Goal: Task Accomplishment & Management: Use online tool/utility

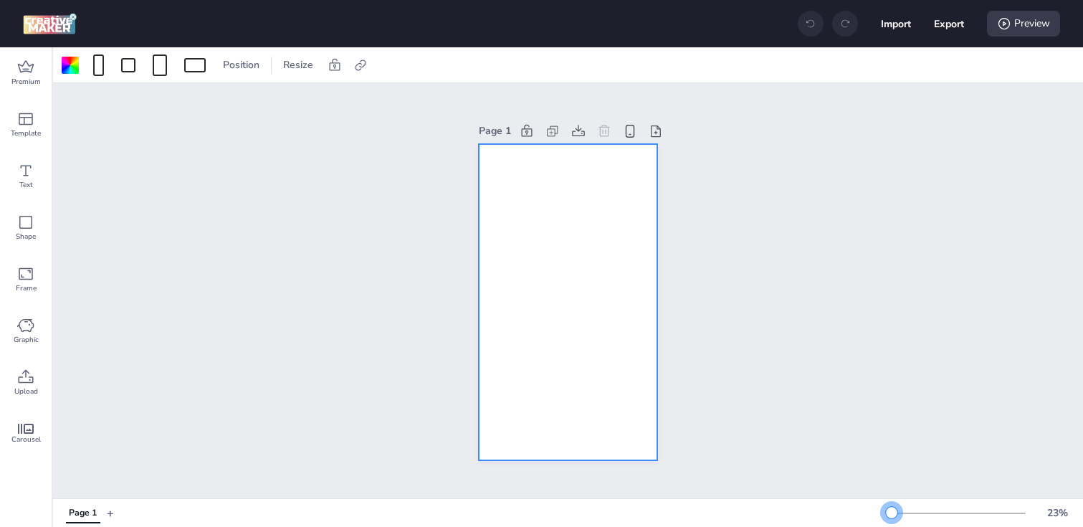
drag, startPoint x: 913, startPoint y: 511, endPoint x: 892, endPoint y: 514, distance: 21.7
click at [891, 514] on div at bounding box center [891, 512] width 11 height 11
click at [563, 318] on div at bounding box center [568, 302] width 178 height 317
click at [358, 62] on icon at bounding box center [360, 64] width 11 height 11
click at [291, 91] on label "Activate hyperlink" at bounding box center [257, 101] width 107 height 25
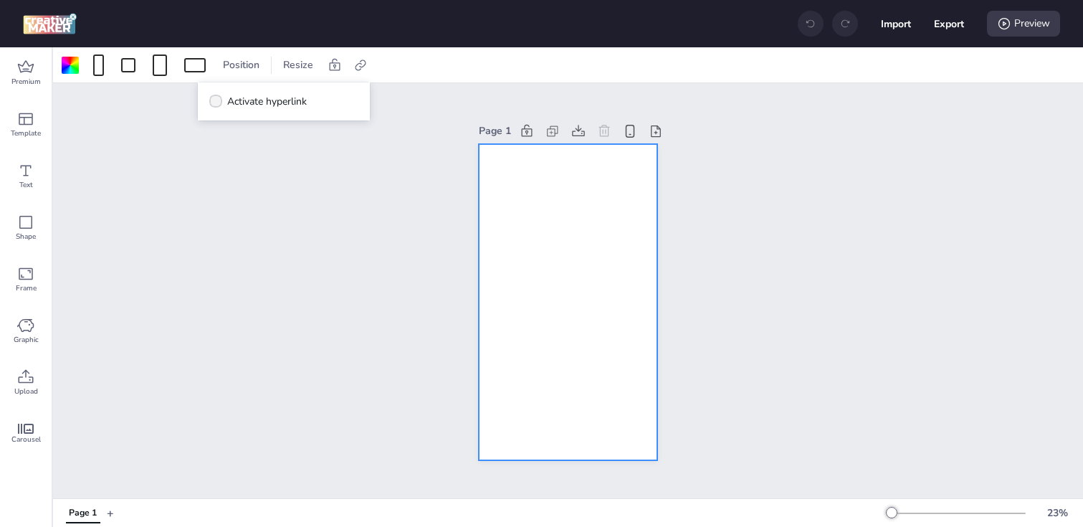
click at [218, 102] on input "Activate hyperlink" at bounding box center [212, 106] width 9 height 9
checkbox input "true"
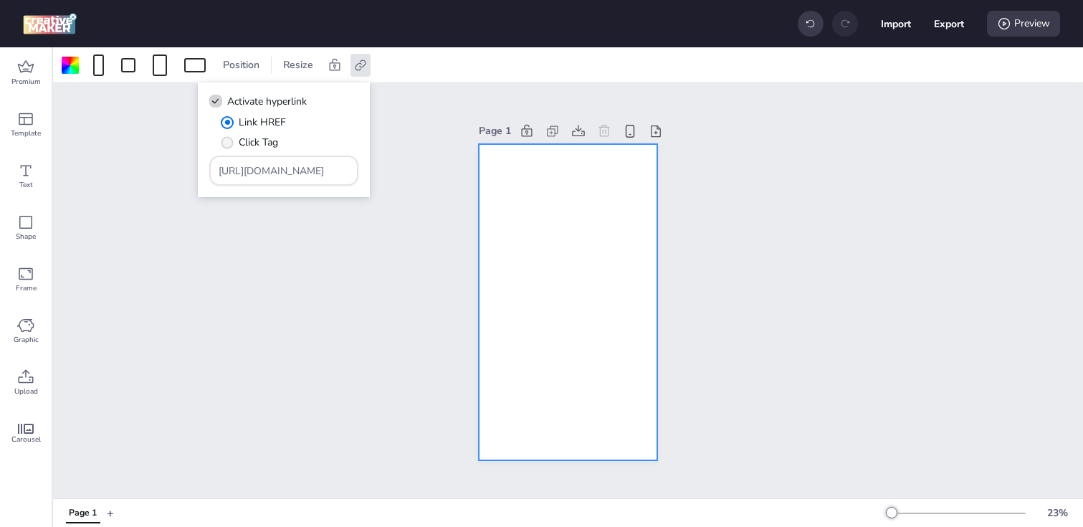
click at [253, 141] on span "Click Tag" at bounding box center [258, 142] width 39 height 15
click at [229, 143] on input "Click Tag" at bounding box center [224, 147] width 9 height 9
radio input "true"
drag, startPoint x: 312, startPoint y: 173, endPoint x: 52, endPoint y: 171, distance: 259.4
click at [52, 171] on body "Import Export Preview Premium Template Text Shape Frame Graphic Upload Carousel…" at bounding box center [541, 263] width 1083 height 527
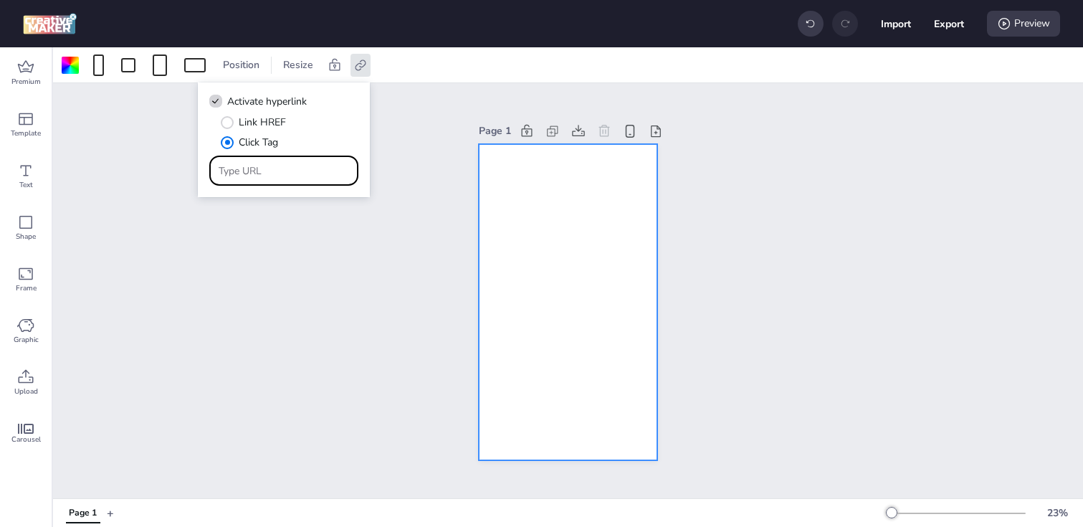
paste input "[URL][DOMAIN_NAME]"
type input "[URL][DOMAIN_NAME]"
click at [203, 295] on div "Page 1" at bounding box center [568, 290] width 1030 height 415
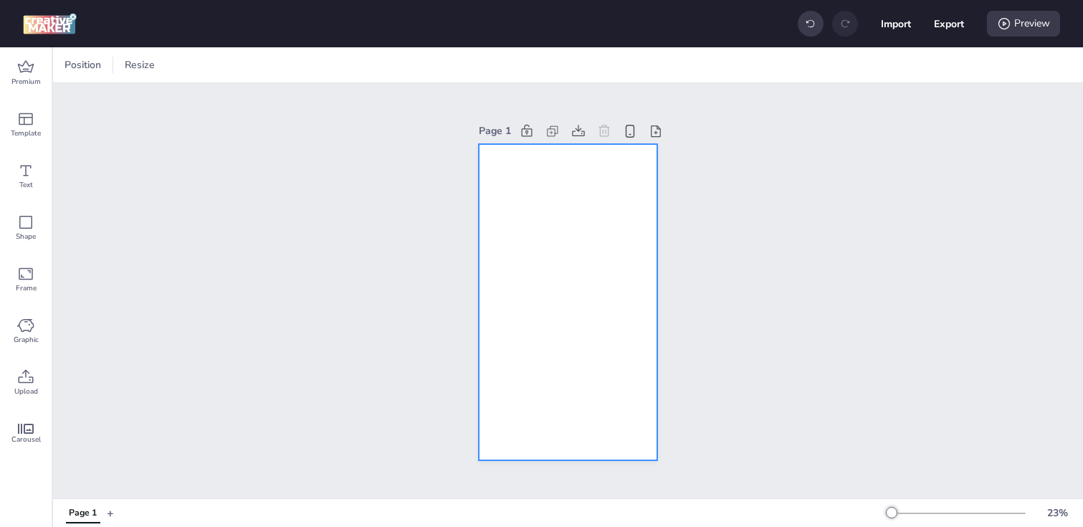
click at [523, 213] on div at bounding box center [568, 302] width 178 height 317
click at [72, 70] on div at bounding box center [70, 65] width 17 height 17
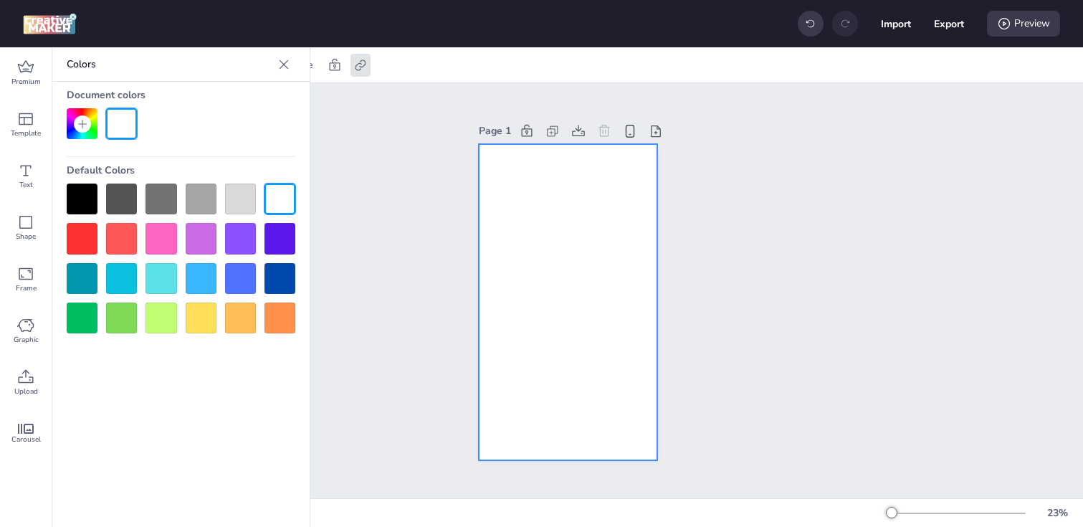
click at [90, 189] on div at bounding box center [82, 198] width 31 height 31
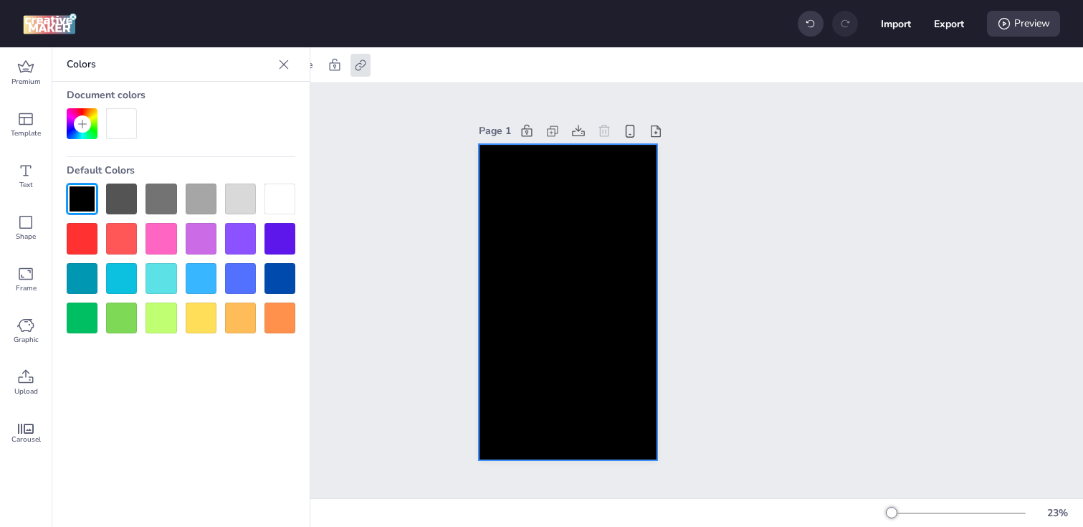
click at [378, 260] on div "Page 1" at bounding box center [568, 290] width 1030 height 415
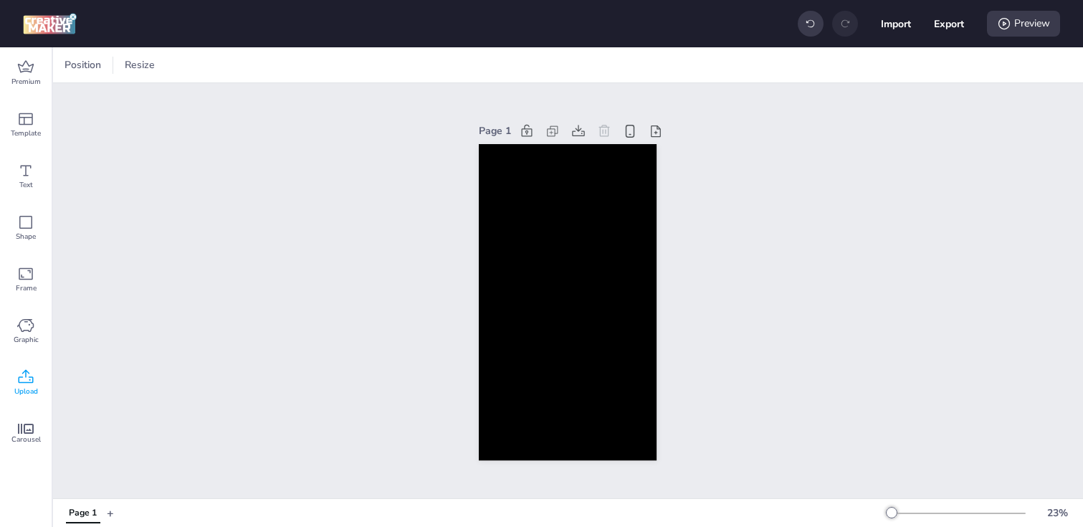
click at [27, 375] on icon at bounding box center [25, 376] width 17 height 17
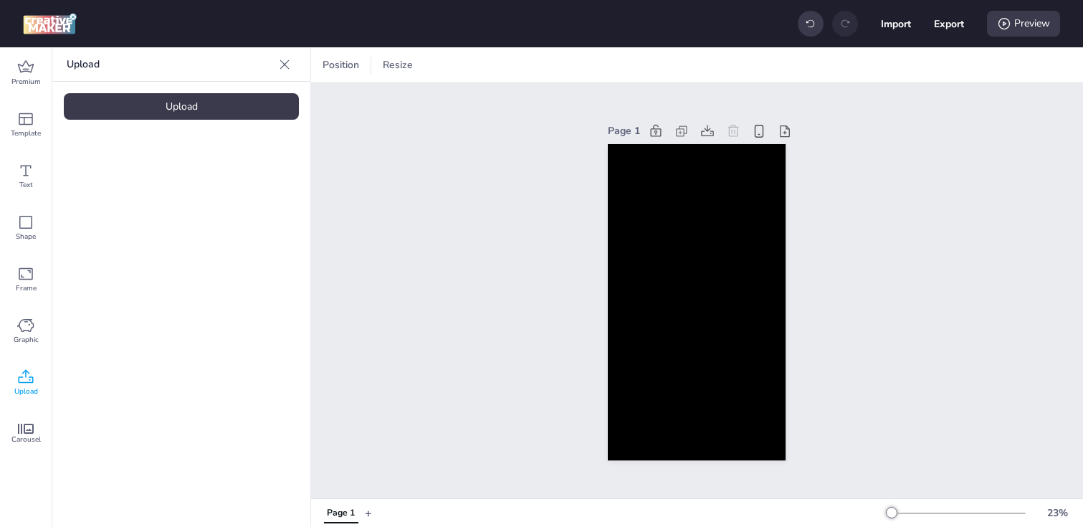
click at [136, 104] on div "Upload" at bounding box center [181, 106] width 235 height 27
click at [115, 196] on video at bounding box center [121, 199] width 115 height 57
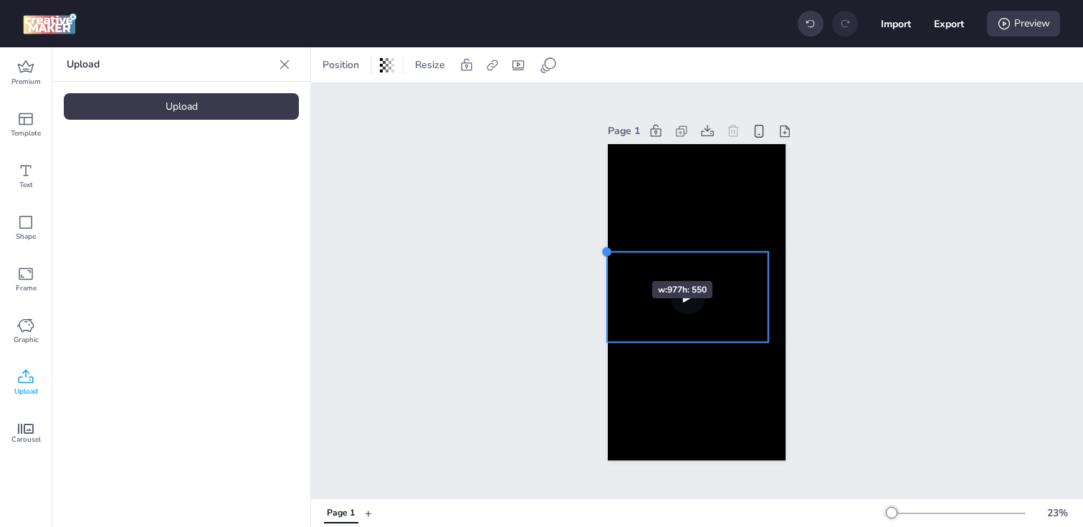
drag, startPoint x: 628, startPoint y: 264, endPoint x: 609, endPoint y: 255, distance: 20.5
click at [609, 255] on div at bounding box center [606, 251] width 11 height 11
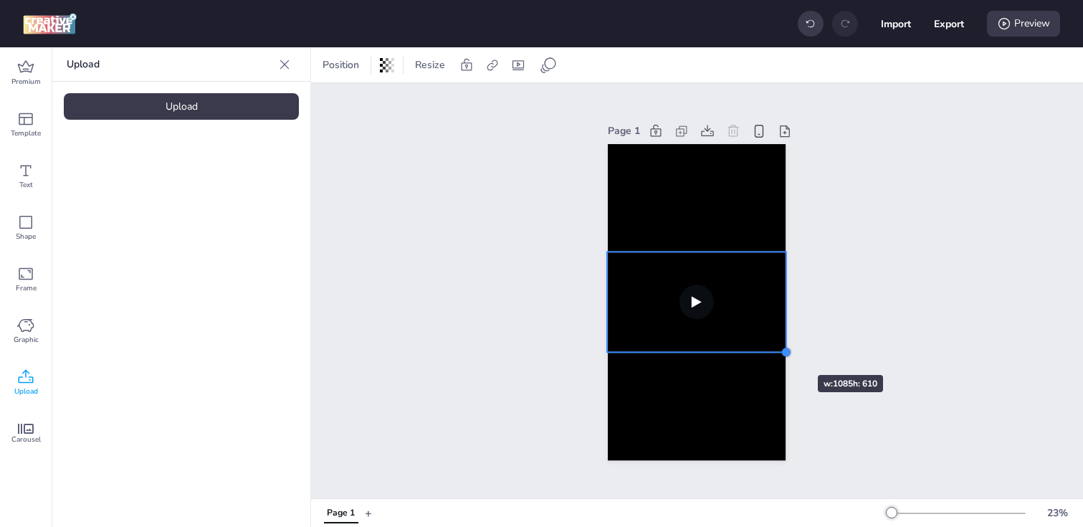
drag, startPoint x: 765, startPoint y: 339, endPoint x: 774, endPoint y: 349, distance: 13.7
click at [774, 349] on div at bounding box center [697, 302] width 178 height 317
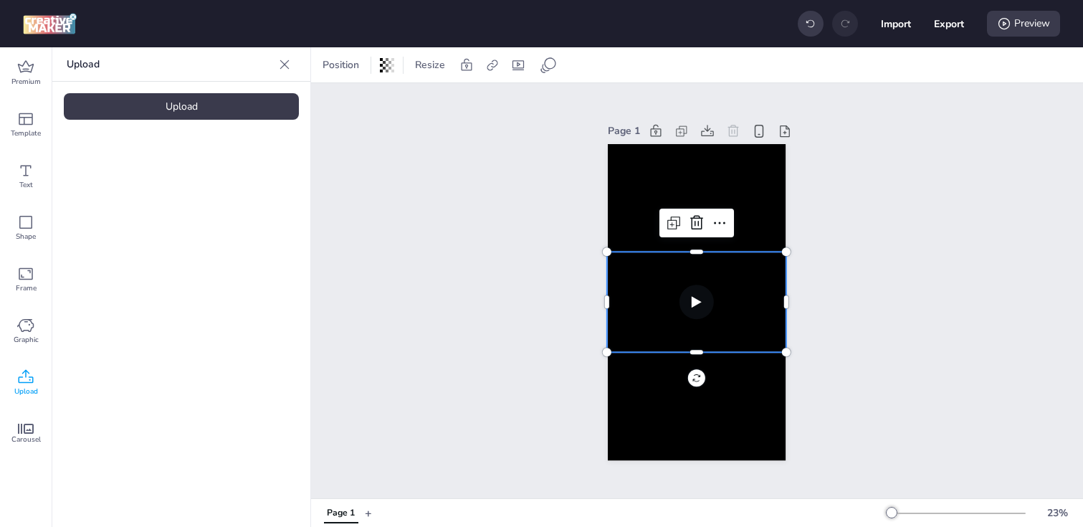
click at [489, 273] on div "Page 1" at bounding box center [697, 290] width 772 height 415
click at [626, 286] on video at bounding box center [696, 301] width 179 height 100
click at [483, 64] on div at bounding box center [492, 65] width 20 height 23
click at [407, 97] on span "Activate hyperlink" at bounding box center [399, 101] width 80 height 15
click at [350, 102] on input "Activate hyperlink" at bounding box center [344, 106] width 9 height 9
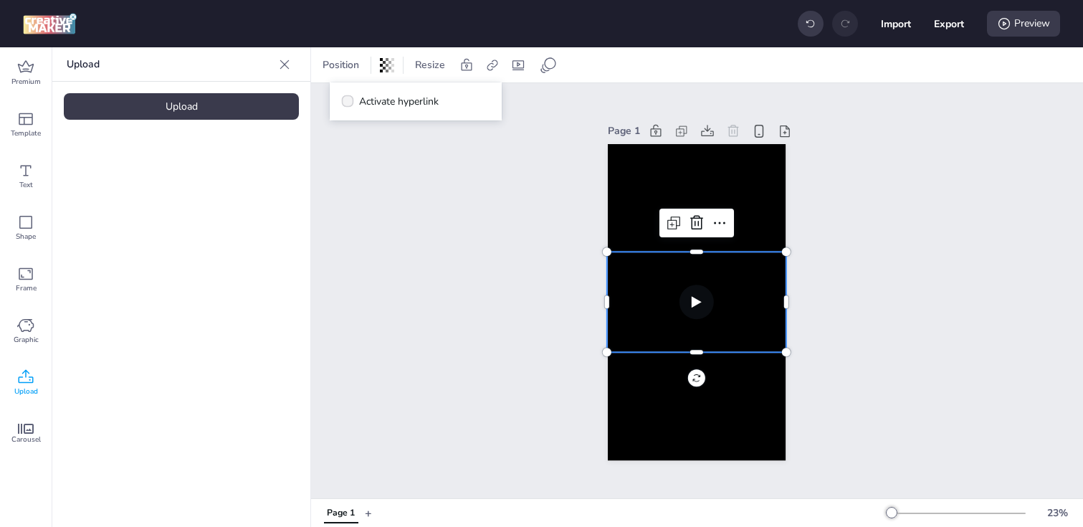
checkbox input "true"
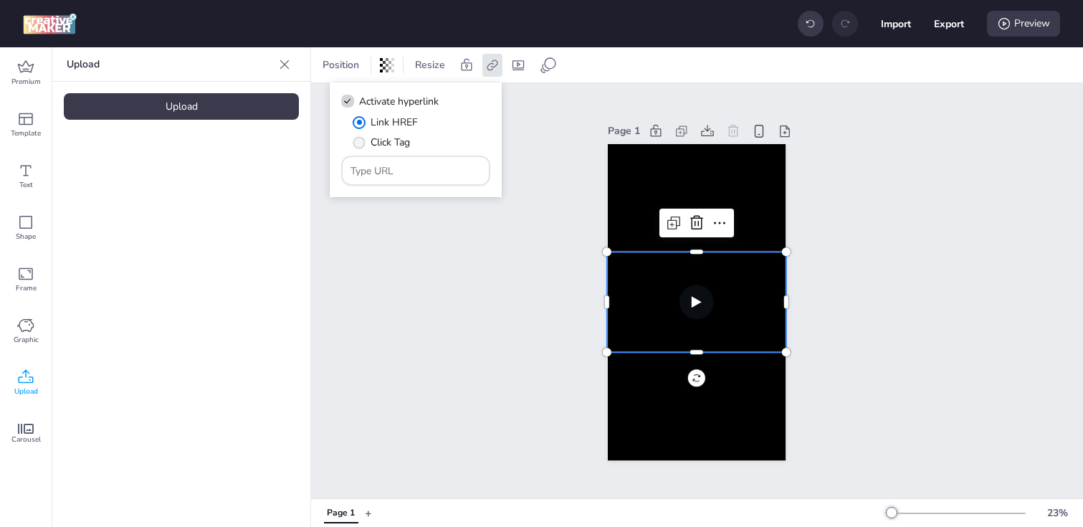
click at [376, 140] on span "Click Tag" at bounding box center [389, 142] width 39 height 15
click at [361, 143] on input "Click Tag" at bounding box center [356, 147] width 9 height 9
radio input "true"
click at [398, 167] on input "Type URL" at bounding box center [415, 170] width 131 height 15
paste input "[URL][DOMAIN_NAME]"
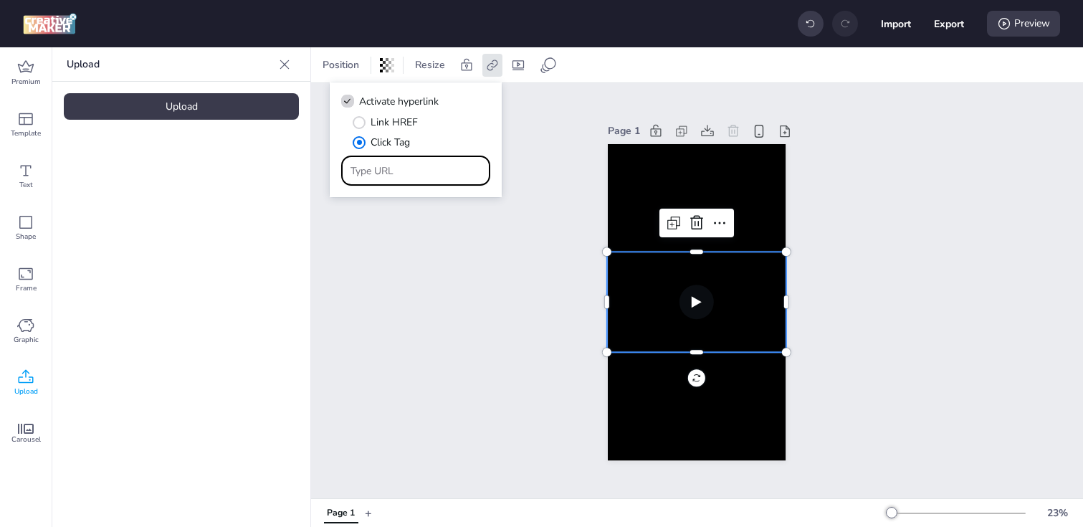
type input "[URL][DOMAIN_NAME]"
click at [426, 264] on div "Page 1" at bounding box center [697, 290] width 772 height 415
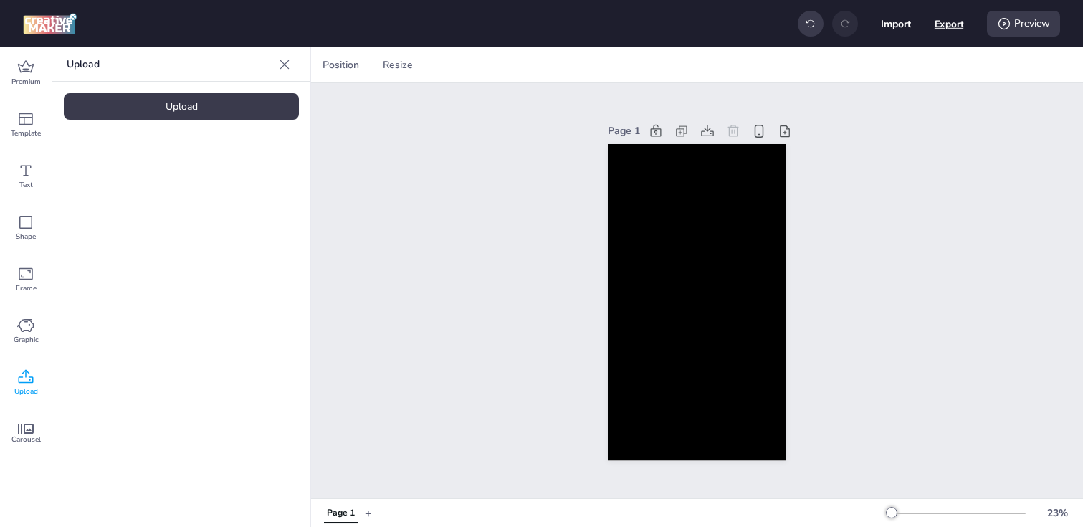
click at [957, 17] on button "Export" at bounding box center [948, 23] width 29 height 29
select select "html"
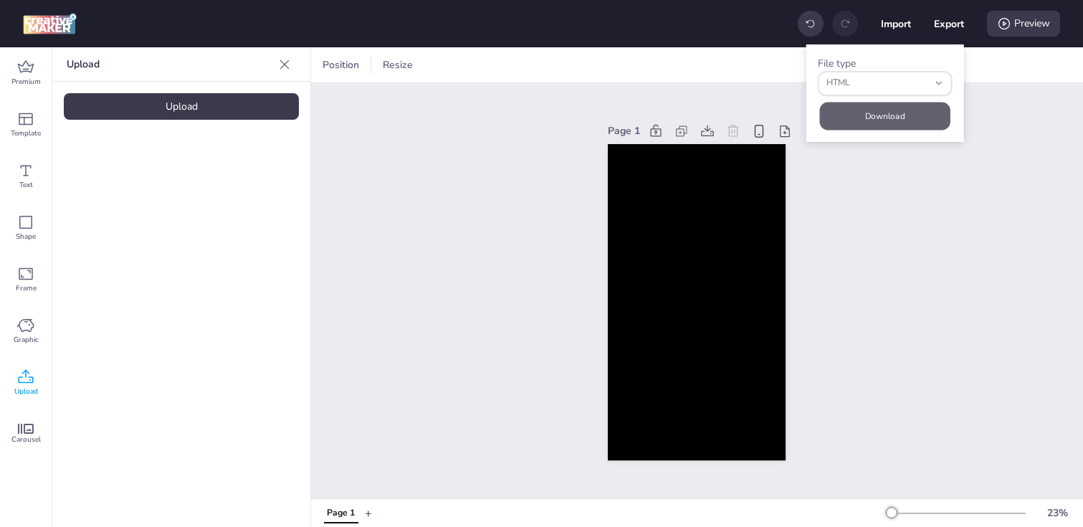
click at [858, 112] on button "Download" at bounding box center [885, 116] width 130 height 28
